Goal: Task Accomplishment & Management: Manage account settings

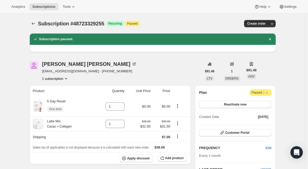
scroll to position [5, 0]
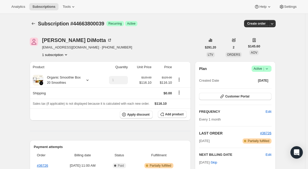
click at [267, 69] on icon at bounding box center [266, 68] width 2 height 1
click at [260, 86] on span "Cancel subscription" at bounding box center [262, 88] width 29 height 4
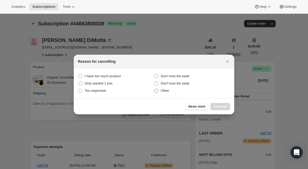
click at [158, 91] on span ":rbh:" at bounding box center [156, 90] width 4 height 4
click at [154, 89] on input "Other" at bounding box center [154, 88] width 0 height 0
radio input "true"
click at [217, 105] on span "Continue" at bounding box center [219, 106] width 13 height 4
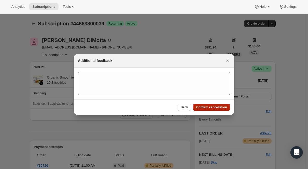
click at [216, 107] on span "Confirm cancellation" at bounding box center [211, 107] width 31 height 4
